Goal: Check status: Check status

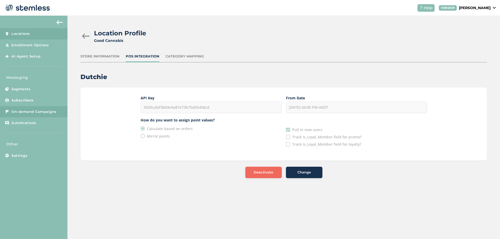
click at [17, 111] on span "On-demand Campaigns" at bounding box center [33, 111] width 45 height 5
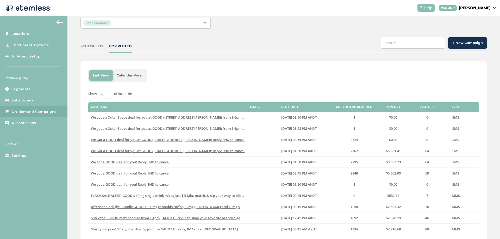
scroll to position [31, 0]
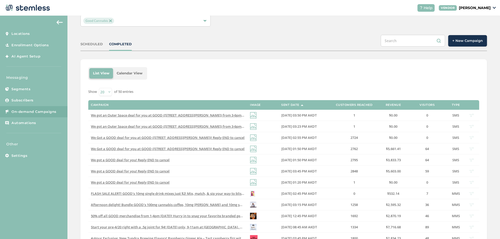
click at [80, 130] on div "Campaigns Good Cannabis SCHEDULED COMPLETED + New Campaign List View Calendar V…" at bounding box center [283, 177] width 433 height 386
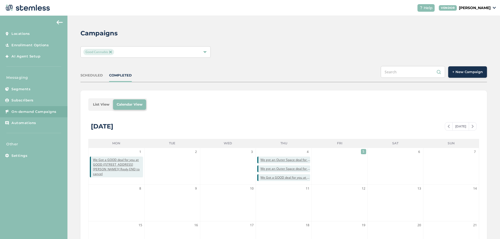
click at [103, 103] on li "List View" at bounding box center [101, 105] width 24 height 10
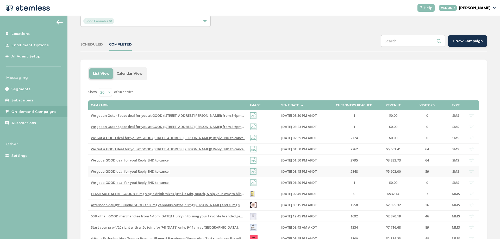
scroll to position [31, 0]
click at [198, 150] on span "We Got a GOOD deal for you at GOOD ([STREET_ADDRESS][PERSON_NAME])! Reply END t…" at bounding box center [168, 149] width 154 height 5
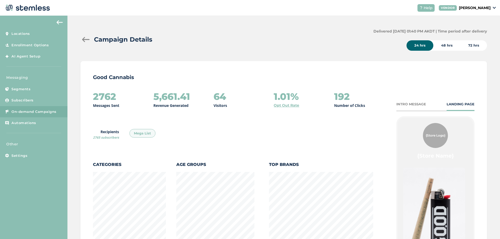
scroll to position [286, 404]
click at [104, 95] on h2 "2762" at bounding box center [104, 96] width 23 height 10
click at [170, 99] on h2 "5,661.41" at bounding box center [171, 96] width 37 height 10
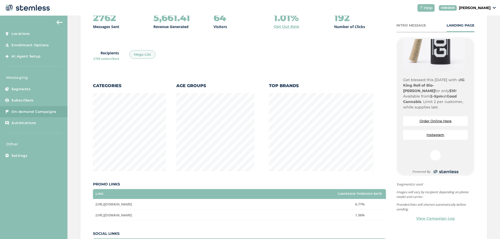
scroll to position [58, 0]
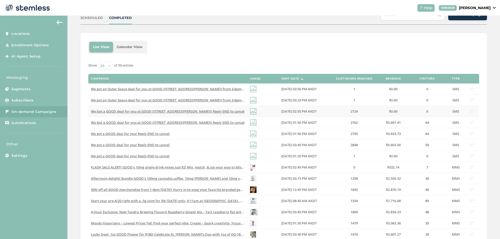
click at [162, 110] on span "We Got a GOOD deal for you at GOOD ([STREET_ADDRESS][PERSON_NAME])! Reply END t…" at bounding box center [168, 111] width 154 height 5
